Goal: Transaction & Acquisition: Obtain resource

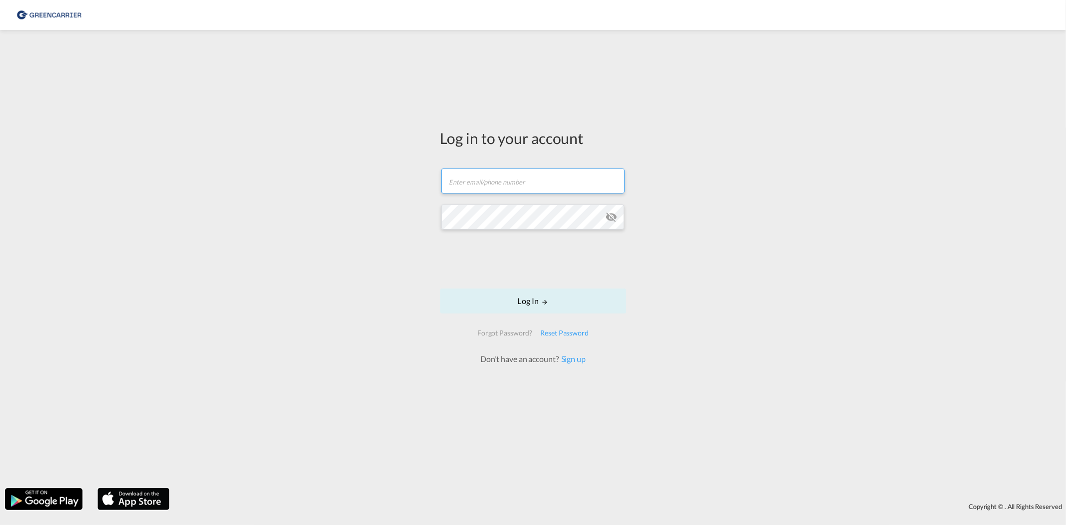
click at [492, 177] on input "text" at bounding box center [532, 180] width 183 height 25
type input "[EMAIL_ADDRESS][PERSON_NAME][DOMAIN_NAME]"
click at [536, 300] on button "Log In" at bounding box center [533, 300] width 186 height 25
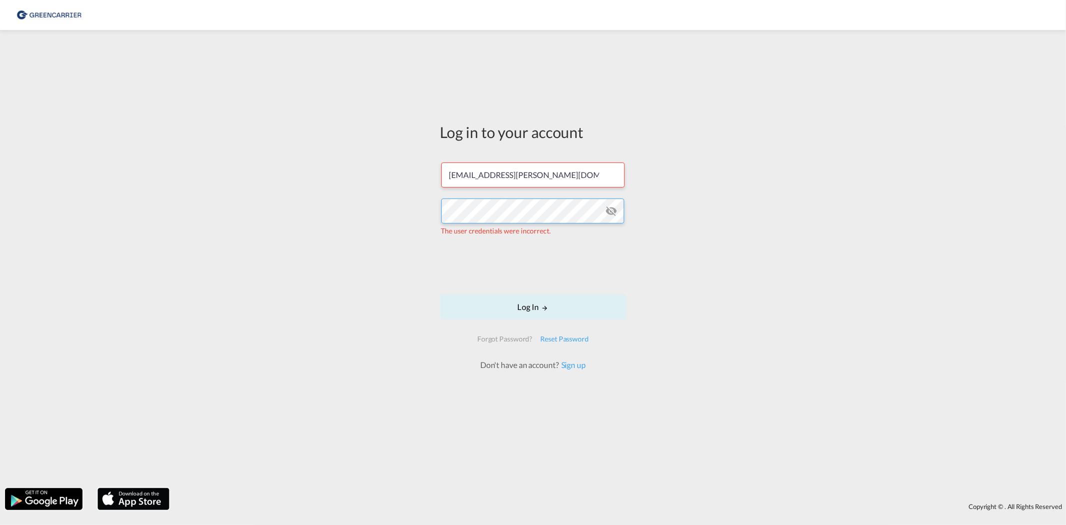
click at [352, 206] on div "Log in to your account [EMAIL_ADDRESS][PERSON_NAME][DOMAIN_NAME] The user crede…" at bounding box center [533, 259] width 1066 height 448
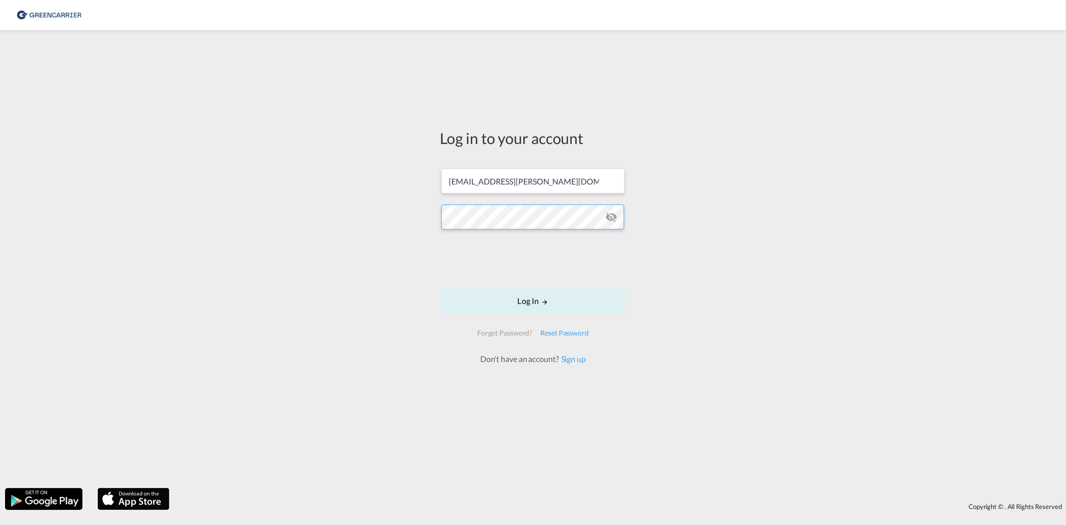
click at [440, 288] on button "Log In" at bounding box center [533, 300] width 186 height 25
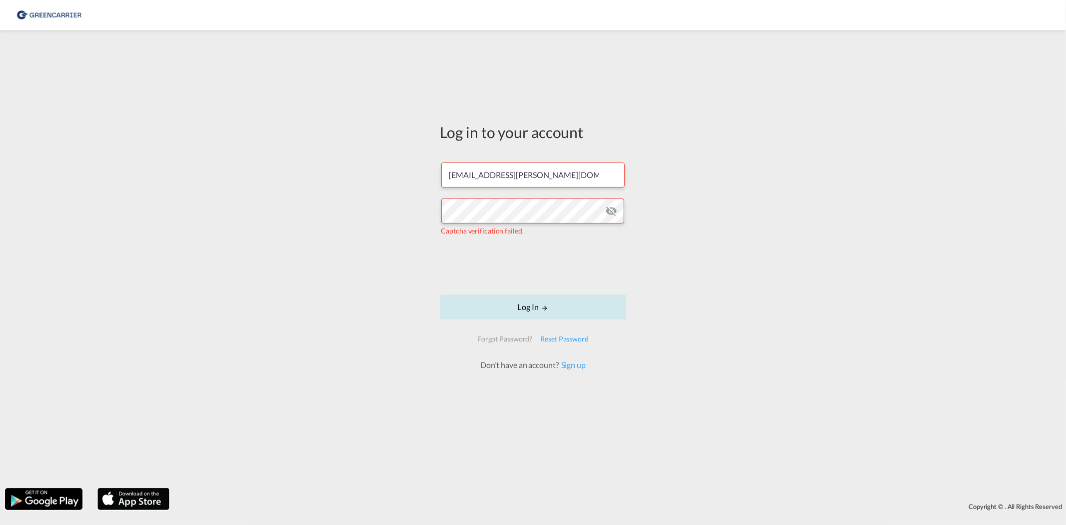
click at [508, 296] on button "Log In" at bounding box center [533, 306] width 186 height 25
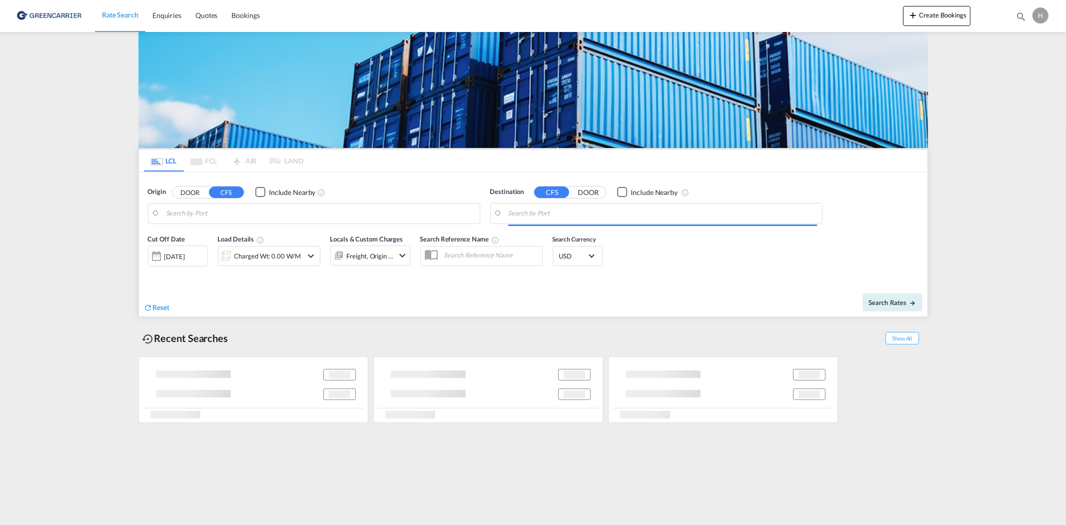
type input "DK-7500, [GEOGRAPHIC_DATA], [GEOGRAPHIC_DATA], [GEOGRAPHIC_DATA], [GEOGRAPHIC_D…"
type input "[GEOGRAPHIC_DATA], AUSYD"
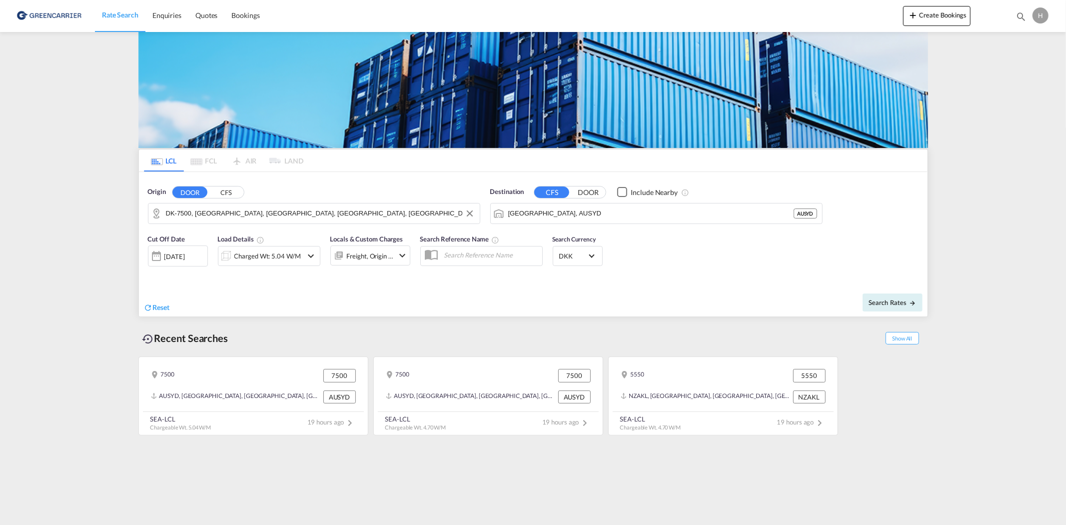
click at [317, 215] on input "DK-7500, [GEOGRAPHIC_DATA], [GEOGRAPHIC_DATA], [GEOGRAPHIC_DATA], [GEOGRAPHIC_D…" at bounding box center [320, 213] width 309 height 15
click at [200, 239] on div "Albæk, Amtrup, Ar... , 7400 [GEOGRAPHIC_DATA] DK-7400" at bounding box center [243, 241] width 190 height 30
type input "DK-7400, [GEOGRAPHIC_DATA], [GEOGRAPHIC_DATA], [GEOGRAPHIC_DATA], [GEOGRAPHIC_D…"
click at [553, 216] on input "[GEOGRAPHIC_DATA], AUSYD" at bounding box center [662, 213] width 309 height 15
click at [567, 247] on div "[GEOGRAPHIC_DATA] [GEOGRAPHIC_DATA] [GEOGRAPHIC_DATA]" at bounding box center [586, 241] width 190 height 30
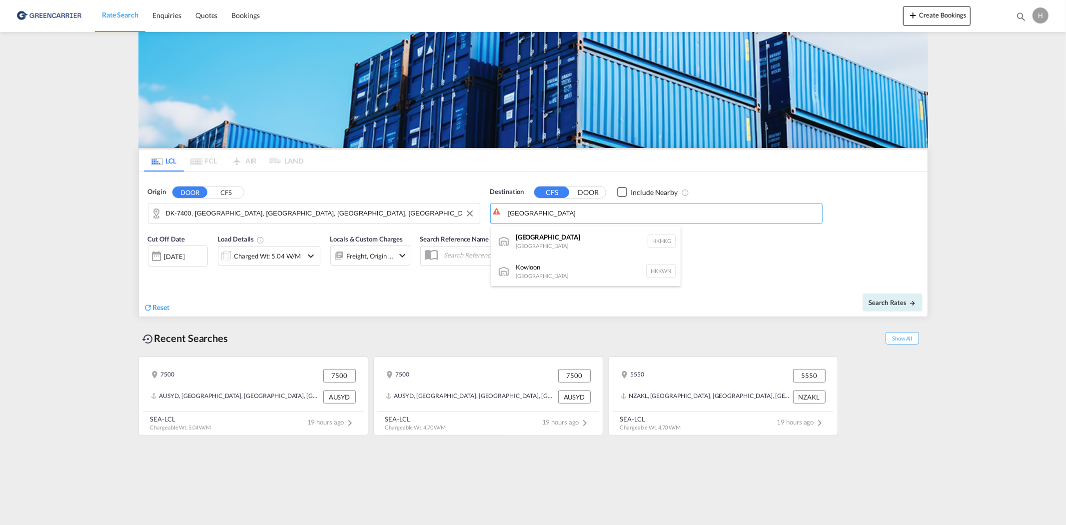
type input "[GEOGRAPHIC_DATA], HKHKG"
click at [243, 256] on div "Charged Wt: 5.04 W/M" at bounding box center [267, 256] width 66 height 14
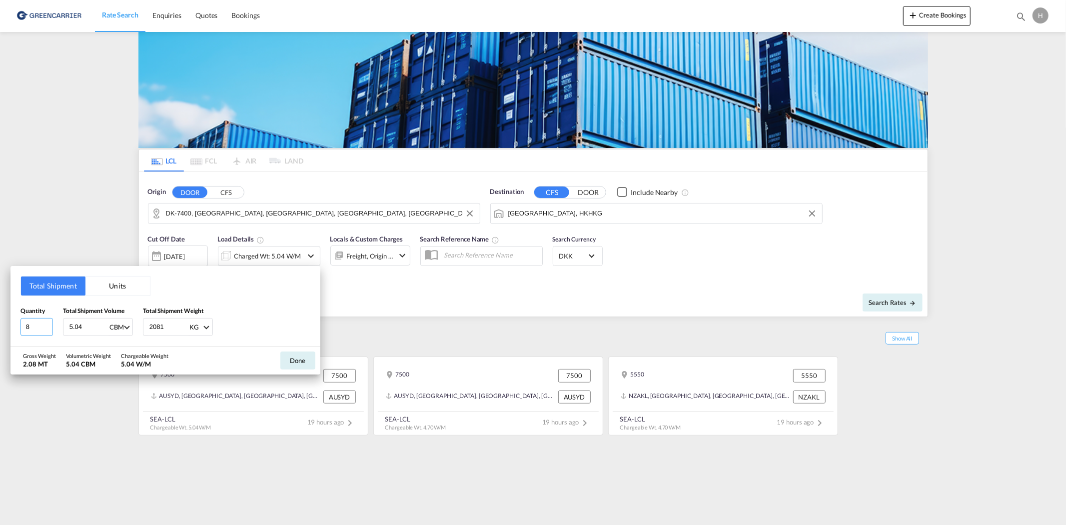
drag, startPoint x: 43, startPoint y: 322, endPoint x: 15, endPoint y: 325, distance: 27.7
type input "8"
click at [20, 325] on input "8" at bounding box center [36, 327] width 32 height 18
type input "5"
type input "9.696"
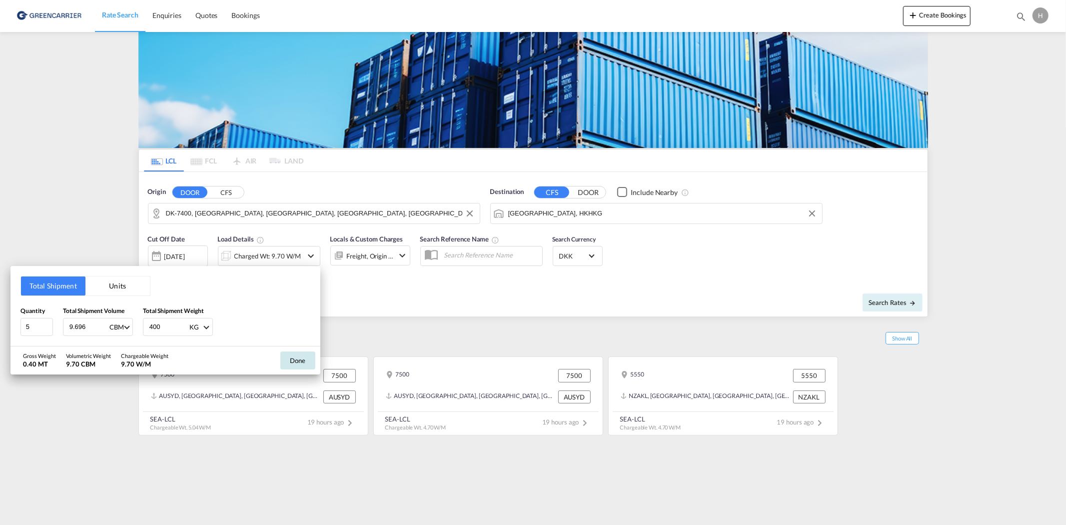
type input "400"
click at [283, 362] on button "Done" at bounding box center [297, 360] width 35 height 18
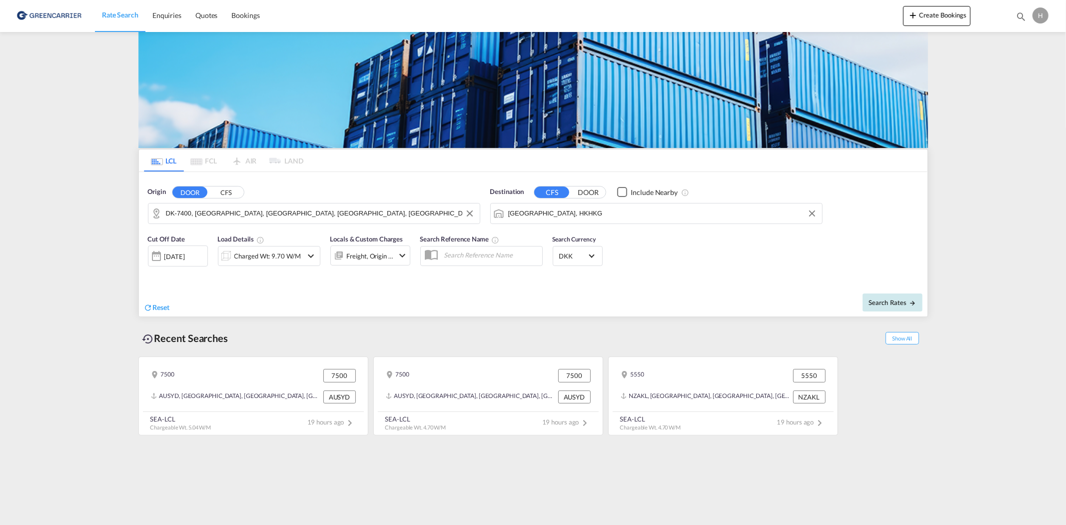
click at [874, 302] on span "Search Rates" at bounding box center [893, 302] width 48 height 8
type input "7400 to HKHKG / [DATE]"
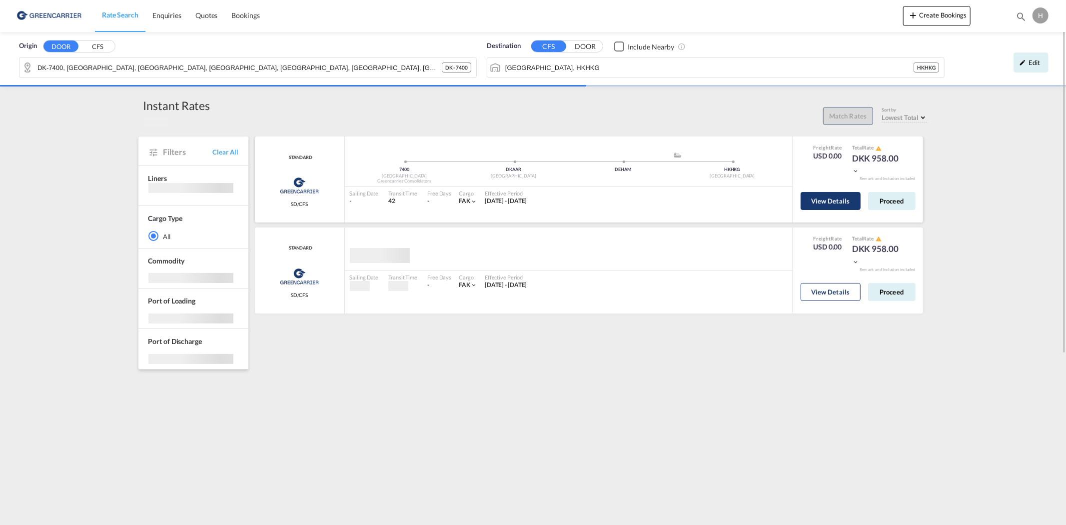
click at [819, 201] on button "View Details" at bounding box center [831, 201] width 60 height 18
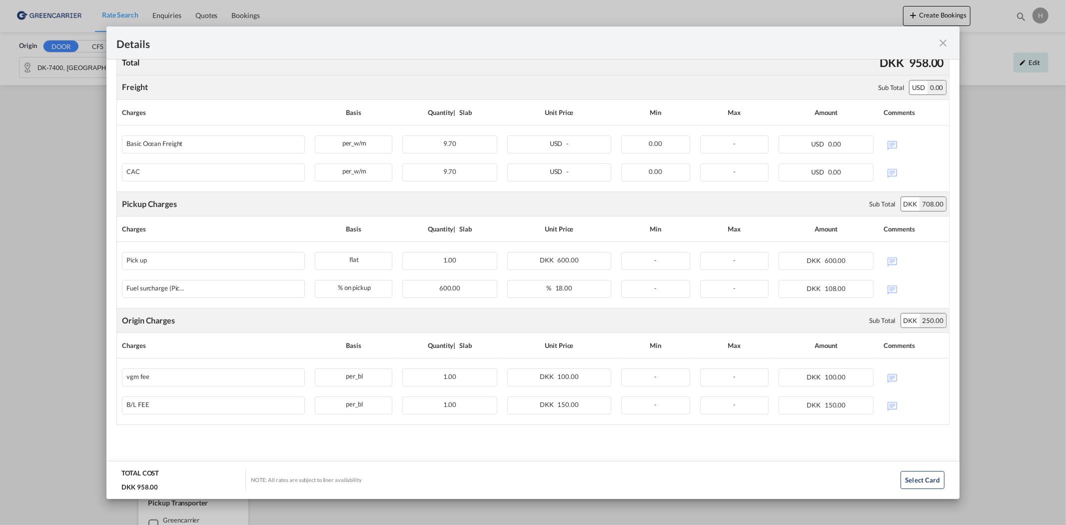
scroll to position [221, 0]
